Goal: Check status

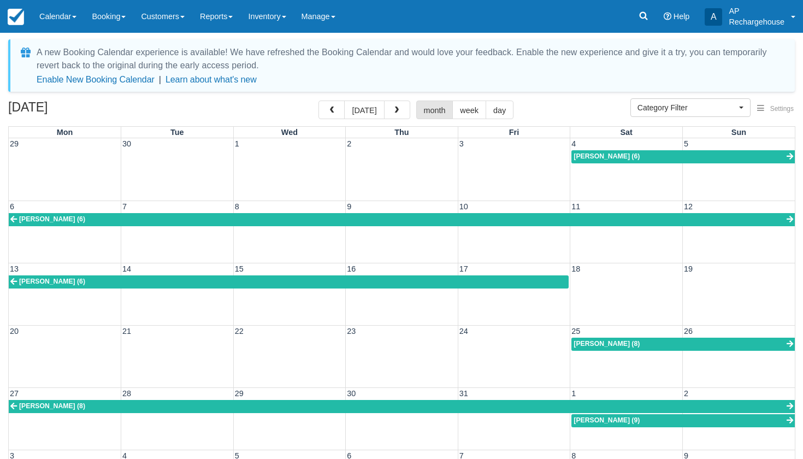
select select
click at [53, 13] on link "Calendar" at bounding box center [58, 16] width 52 height 33
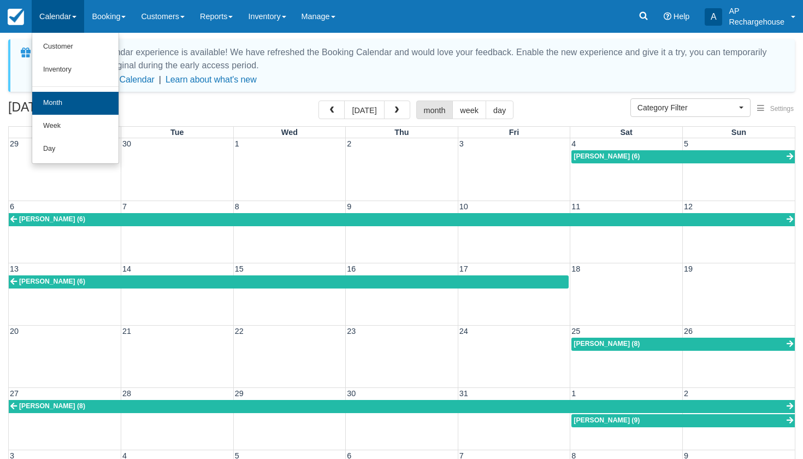
click at [61, 102] on link "Month" at bounding box center [75, 103] width 86 height 23
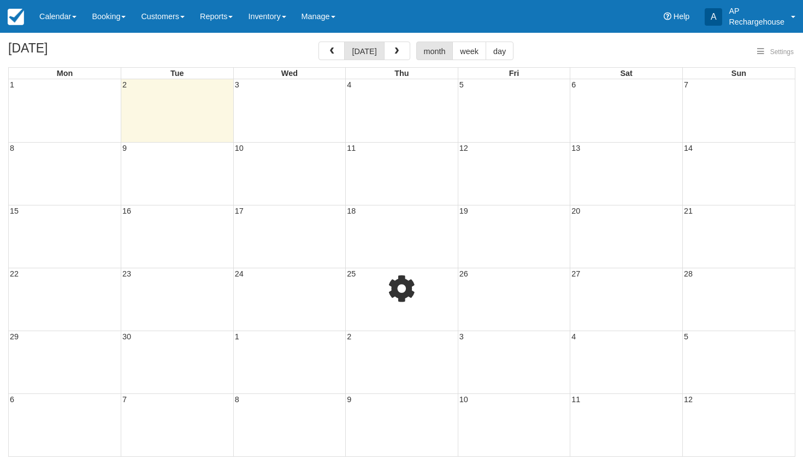
select select
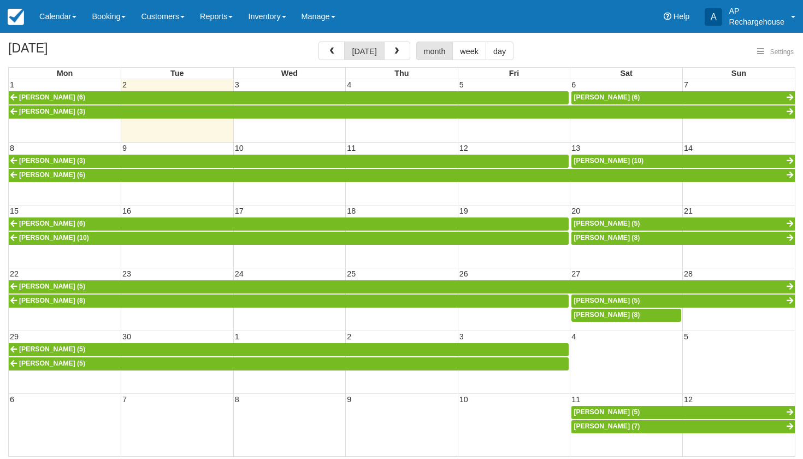
select select
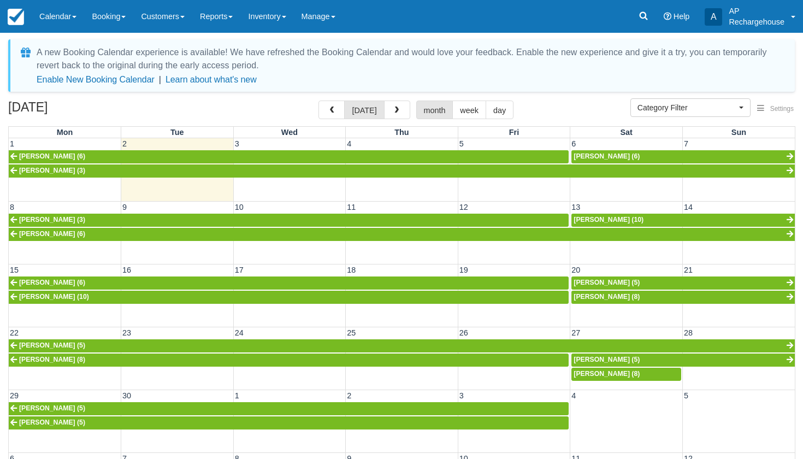
click at [517, 155] on link "Kaspar Etter (6)" at bounding box center [289, 156] width 560 height 13
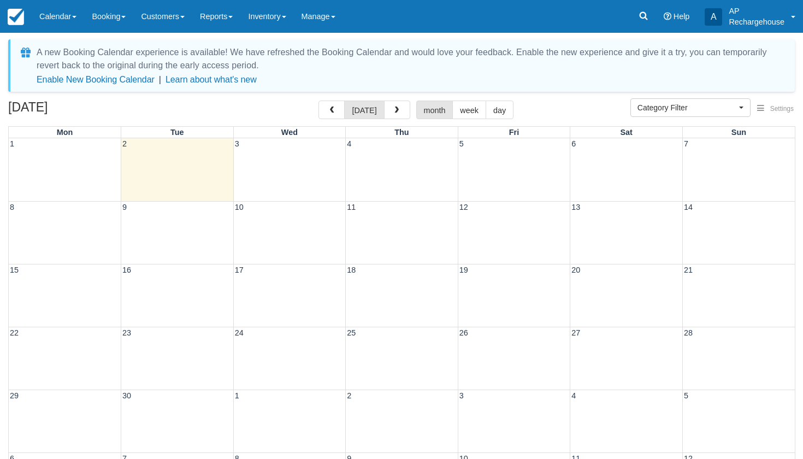
select select
